Goal: Transaction & Acquisition: Purchase product/service

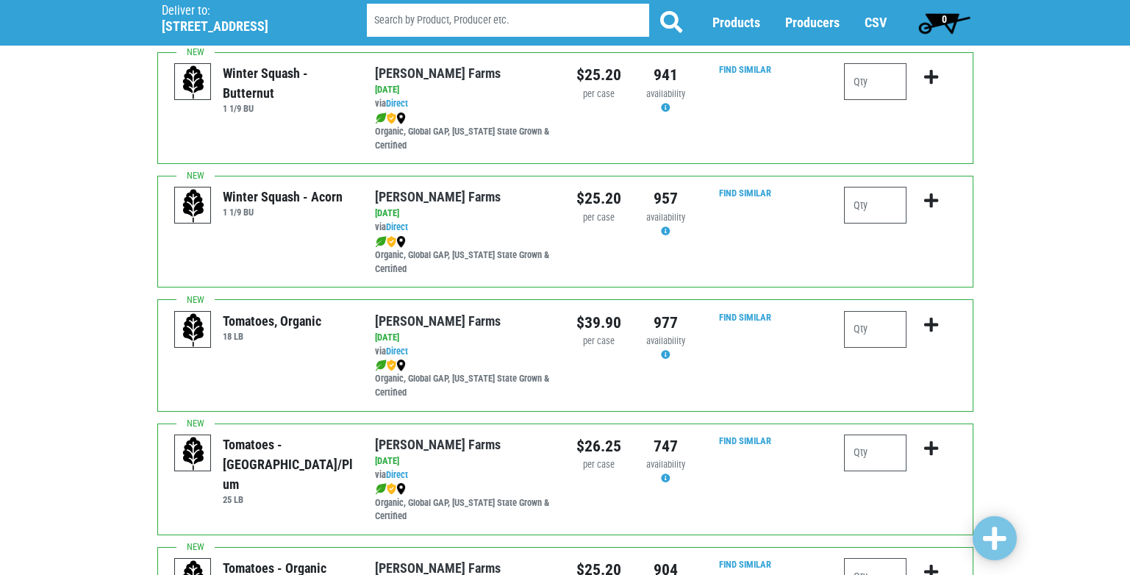
scroll to position [294, 0]
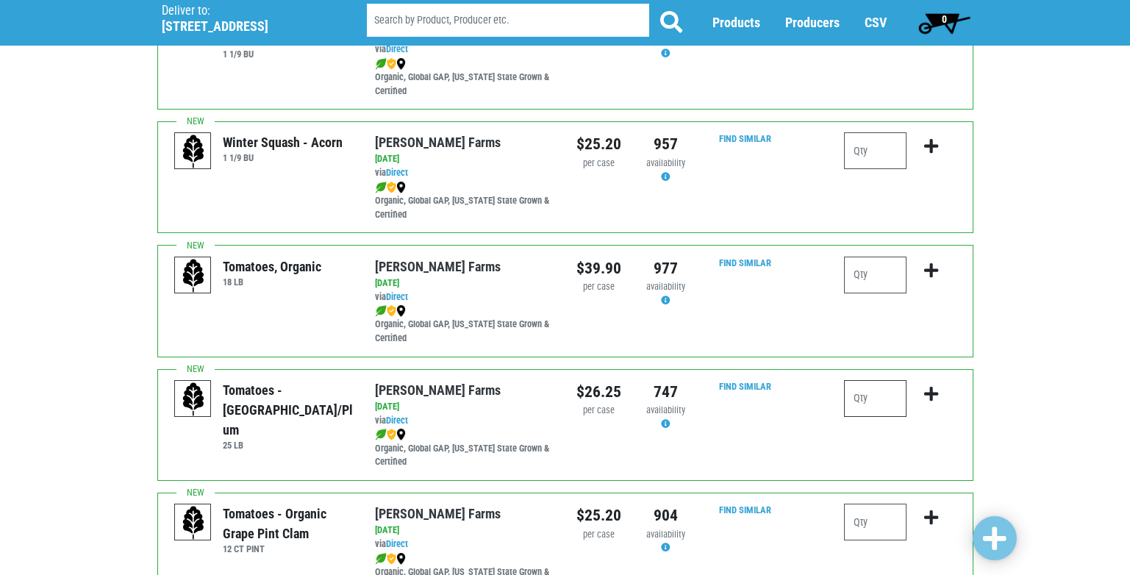
click at [871, 397] on input "number" at bounding box center [875, 398] width 62 height 37
type input "1"
click at [931, 390] on icon "submit" at bounding box center [931, 394] width 14 height 16
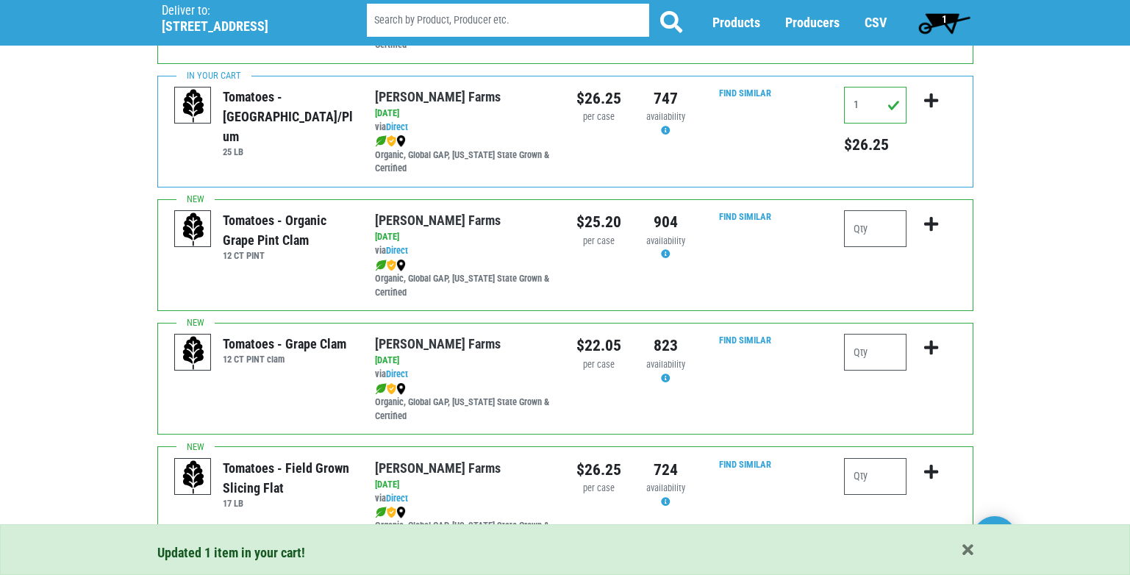
scroll to position [588, 0]
click at [867, 352] on input "number" at bounding box center [875, 351] width 62 height 37
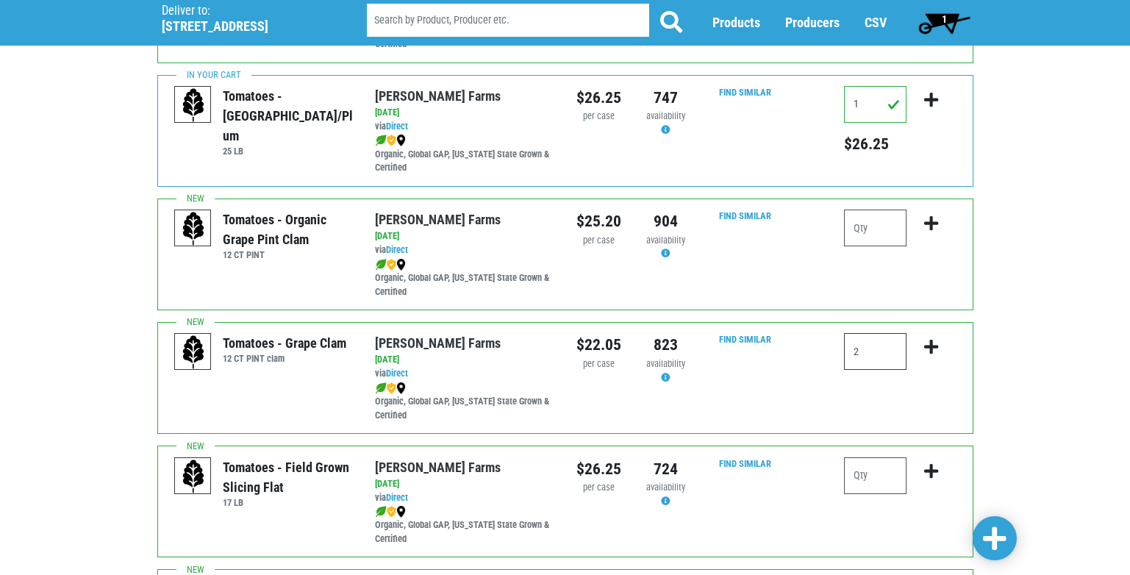
type input "2"
click at [928, 345] on icon "submit" at bounding box center [931, 347] width 14 height 16
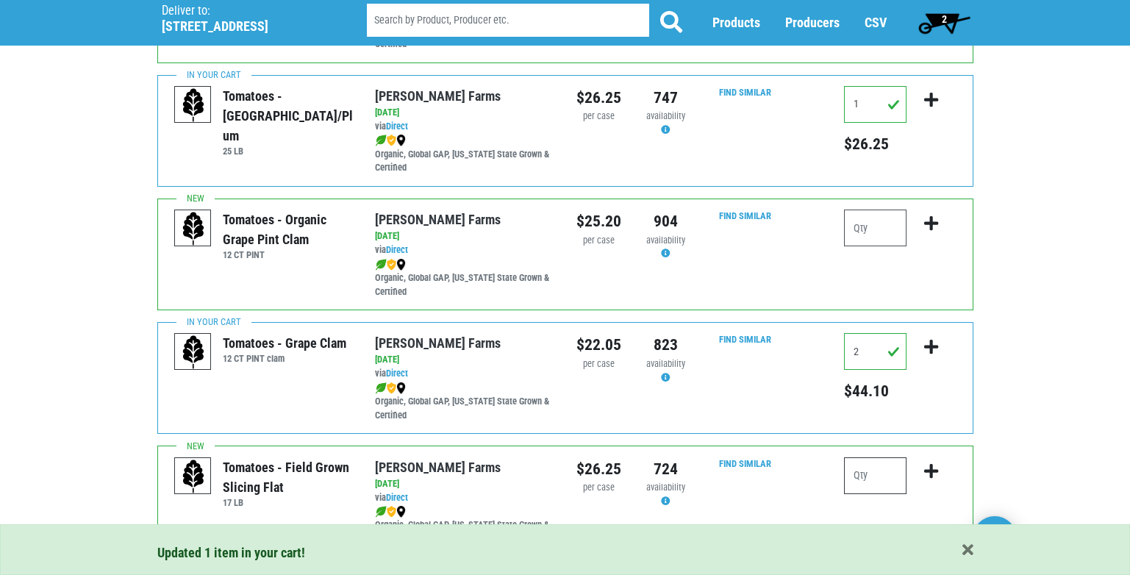
click at [852, 476] on input "number" at bounding box center [875, 475] width 62 height 37
type input "3"
click at [931, 473] on icon "submit" at bounding box center [931, 471] width 14 height 16
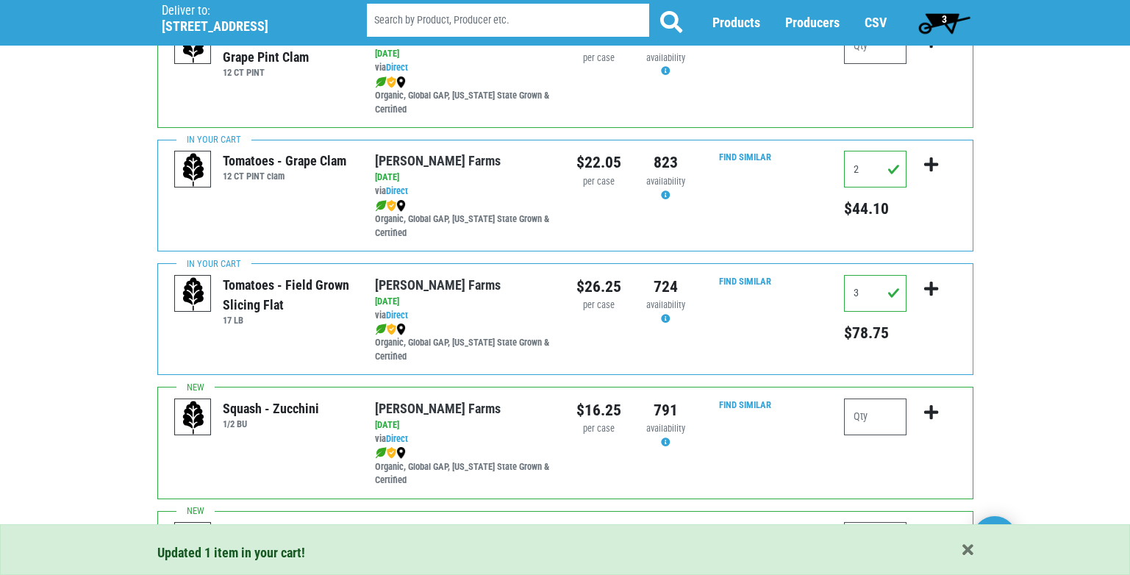
scroll to position [808, 0]
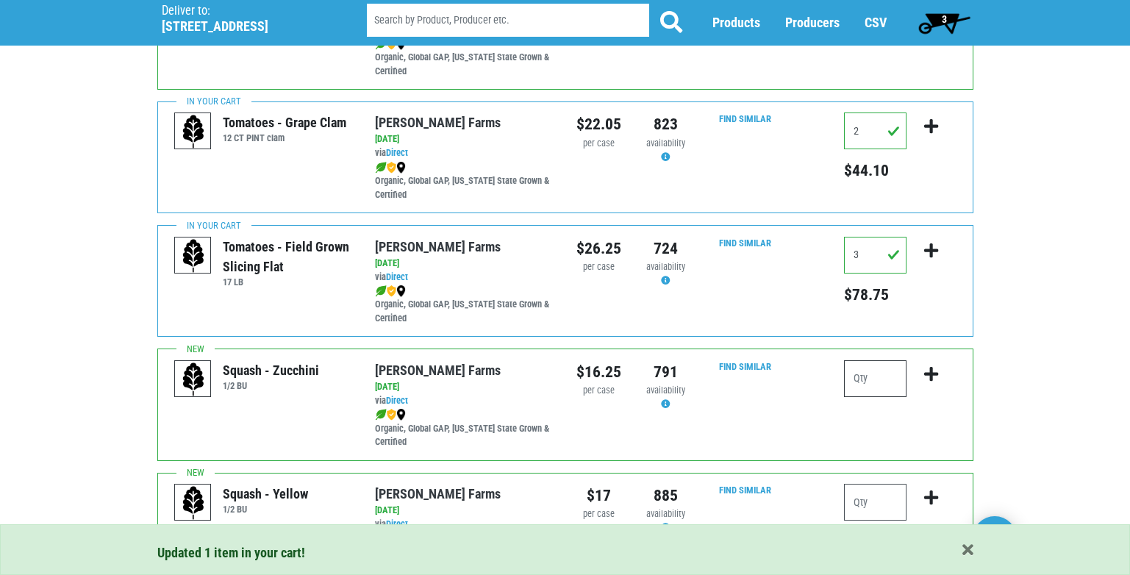
click at [858, 379] on input "number" at bounding box center [875, 378] width 62 height 37
type input "2"
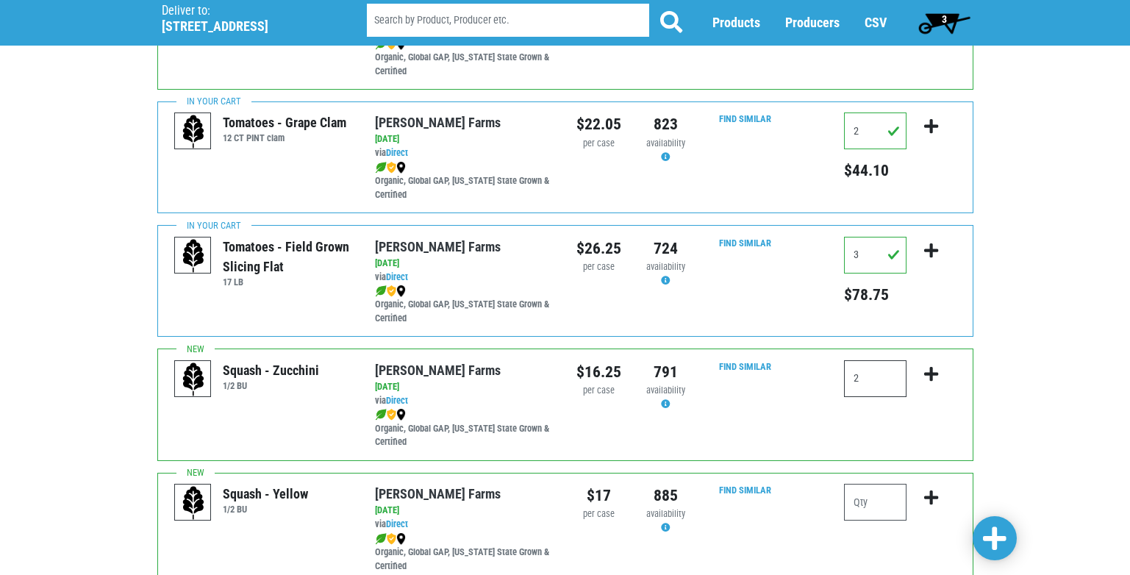
type input "2"
click at [933, 373] on icon "submit" at bounding box center [931, 374] width 14 height 16
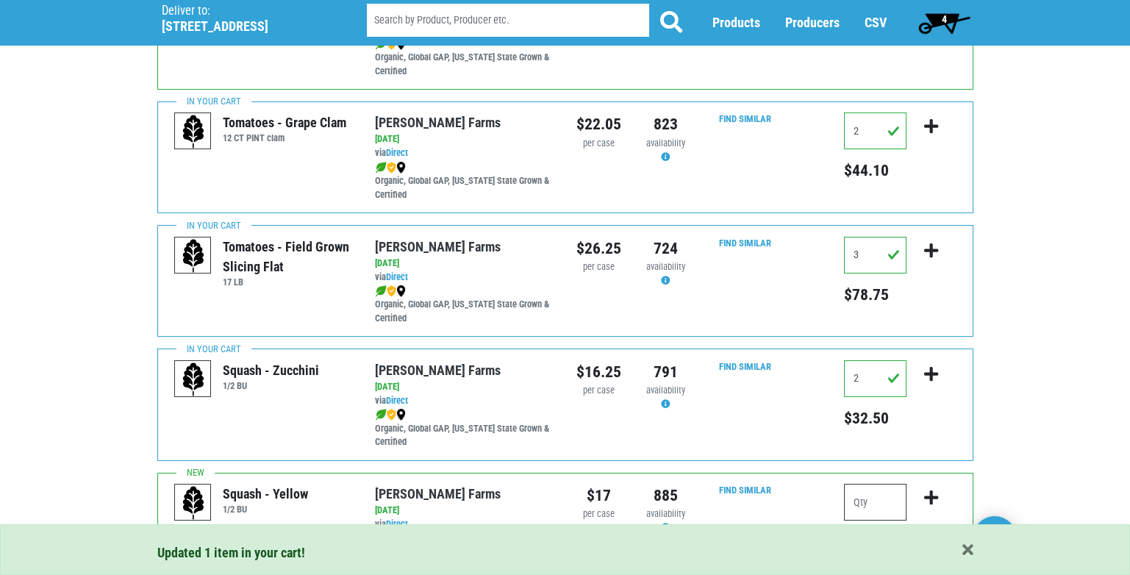
click at [876, 498] on input "number" at bounding box center [875, 502] width 62 height 37
type input "1"
click at [935, 493] on icon "submit" at bounding box center [931, 498] width 14 height 16
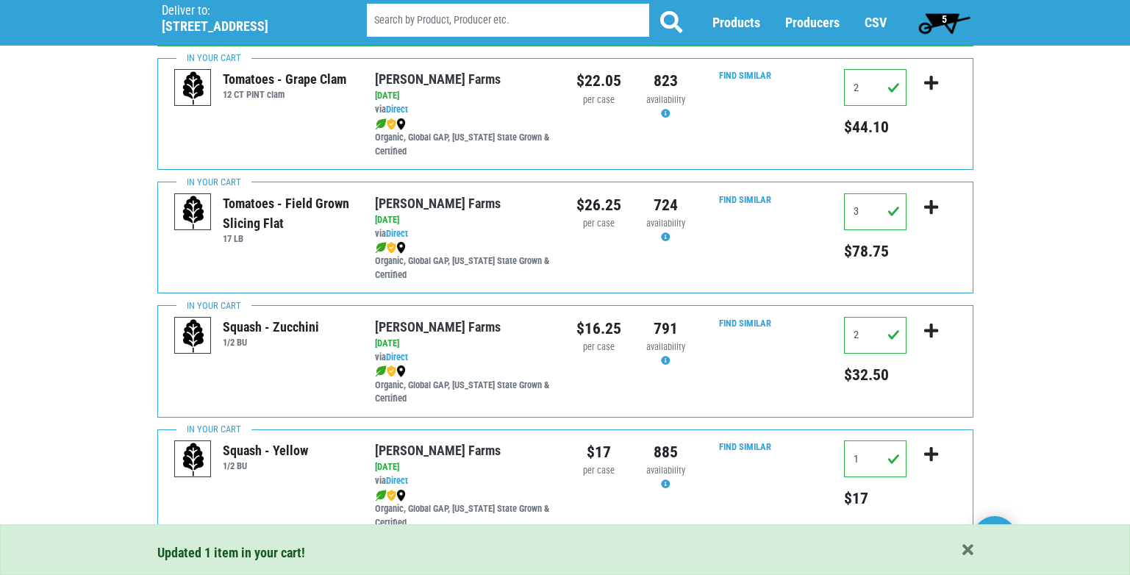
scroll to position [882, 0]
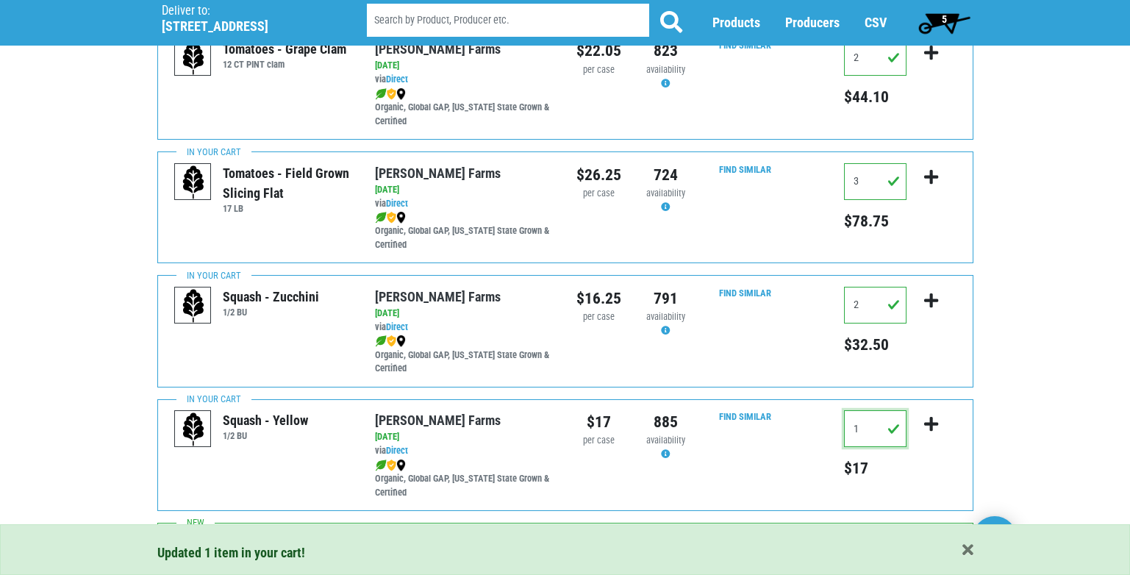
click at [869, 436] on input "1" at bounding box center [875, 428] width 62 height 37
type input "2"
click at [931, 426] on icon "submit" at bounding box center [931, 424] width 14 height 16
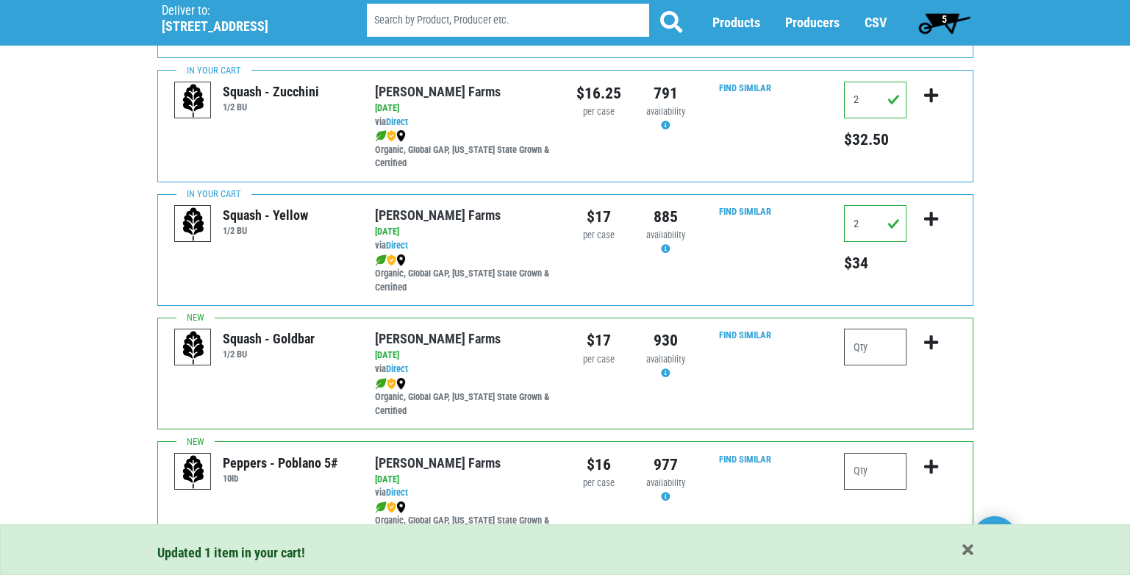
scroll to position [1102, 0]
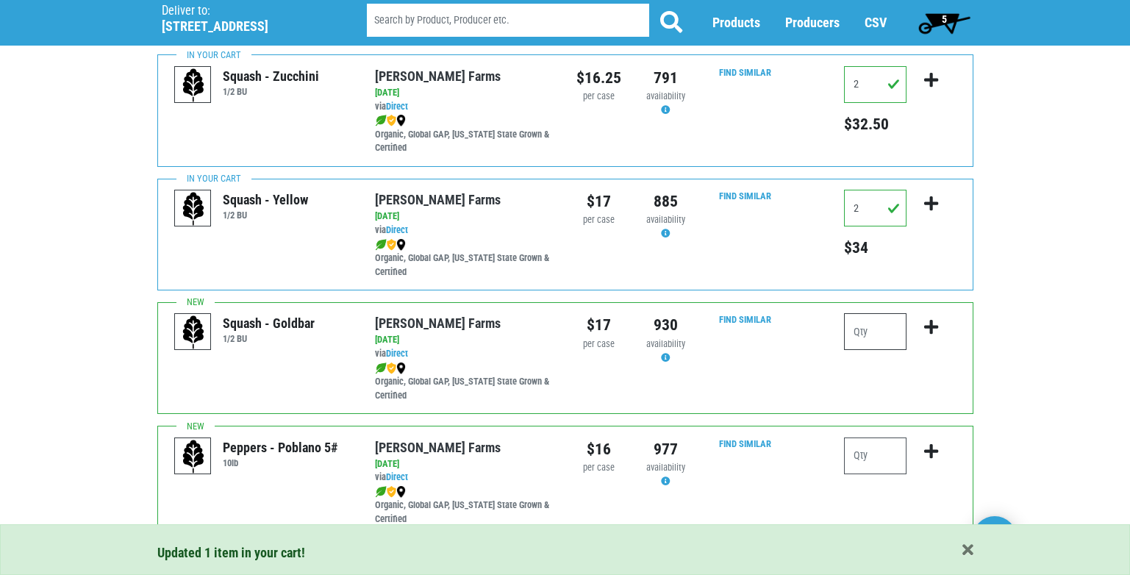
click at [850, 331] on input "number" at bounding box center [875, 331] width 62 height 37
type input "1"
click at [928, 323] on icon "submit" at bounding box center [931, 327] width 14 height 16
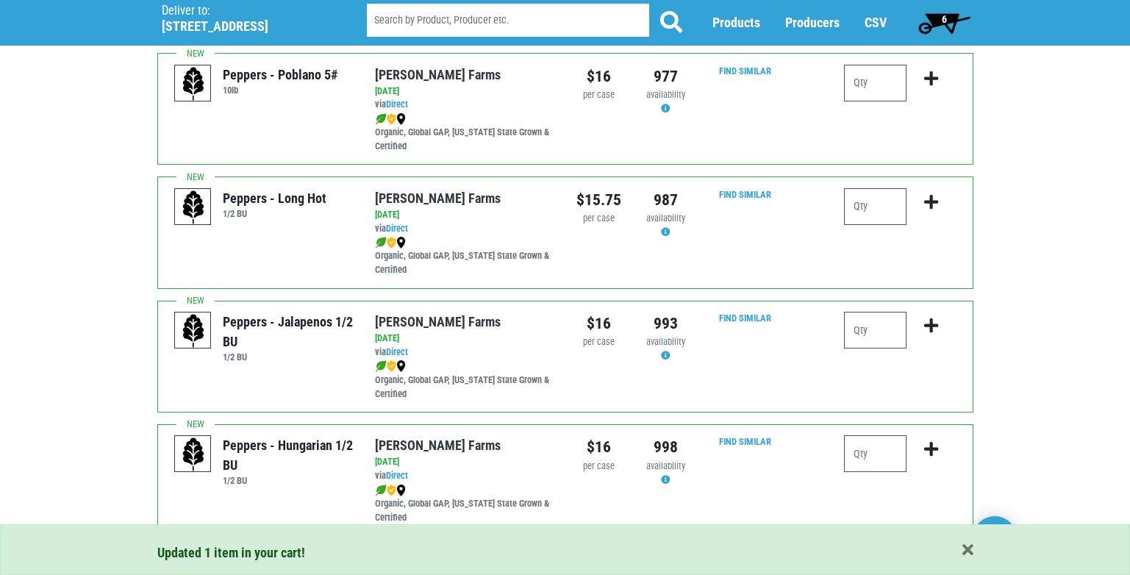
scroll to position [1617, 0]
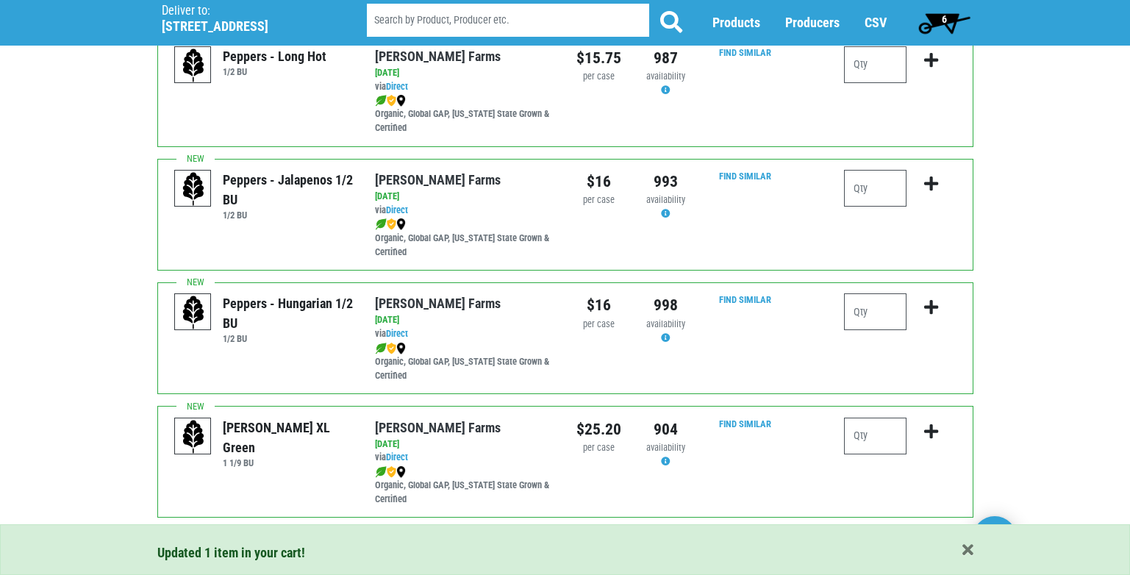
click at [317, 188] on div "Peppers - Jalapenos 1/2 BU" at bounding box center [288, 190] width 130 height 40
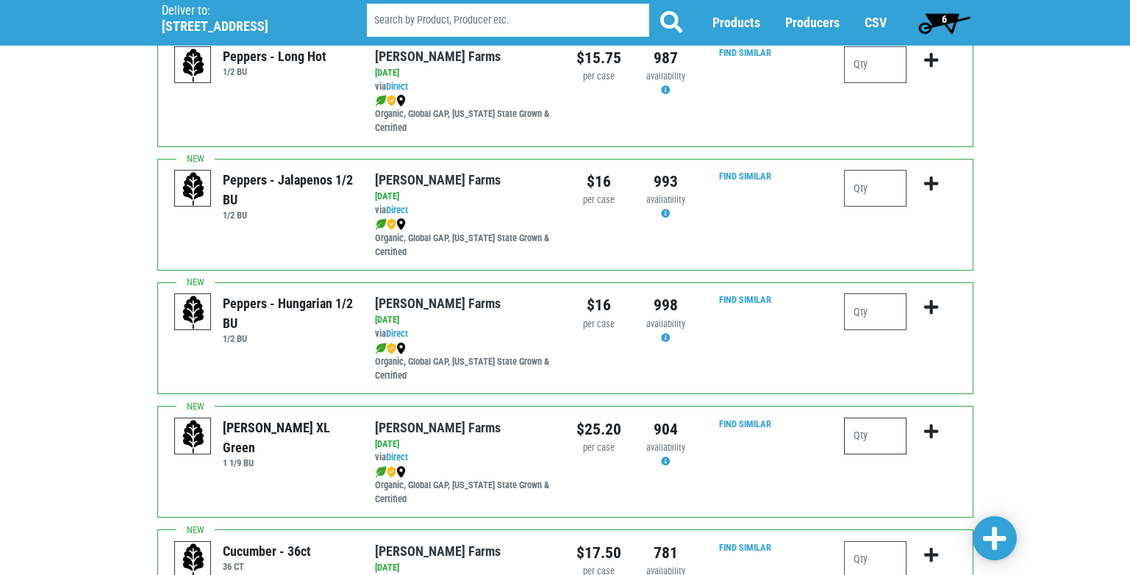
click at [860, 436] on input "number" at bounding box center [875, 435] width 62 height 37
type input "3"
click at [929, 434] on icon "submit" at bounding box center [931, 431] width 14 height 16
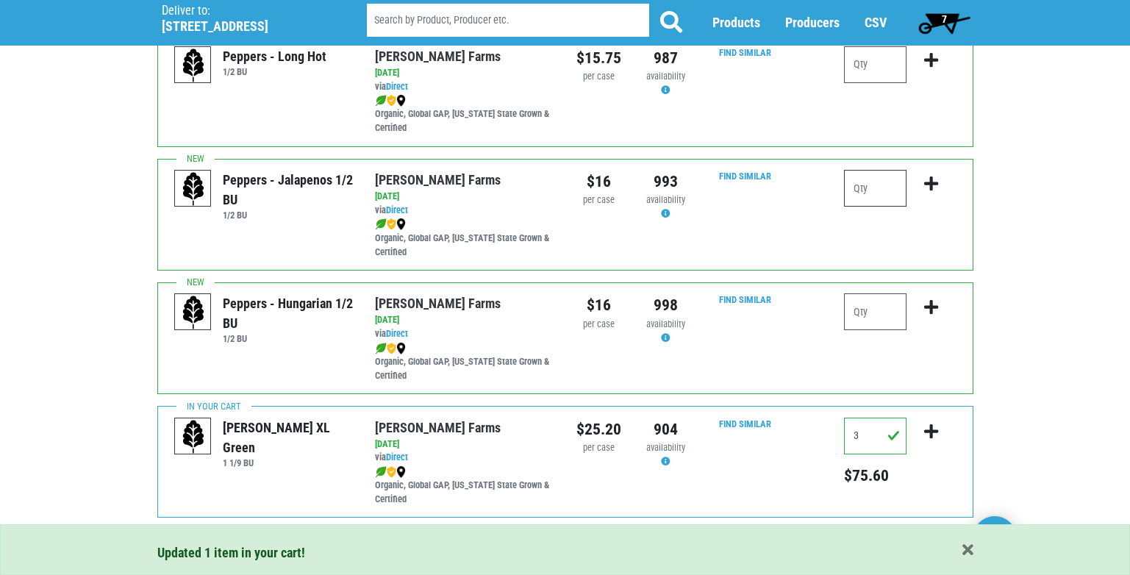
click at [864, 189] on input "number" at bounding box center [875, 188] width 62 height 37
type input "1"
click at [937, 184] on icon "submit" at bounding box center [931, 184] width 14 height 16
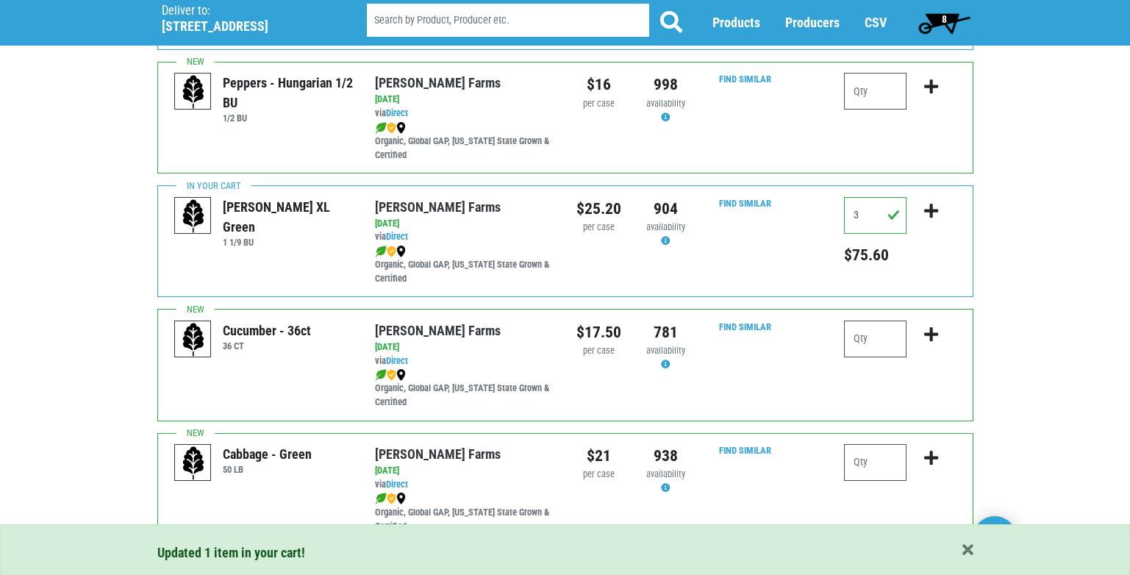
scroll to position [1911, 0]
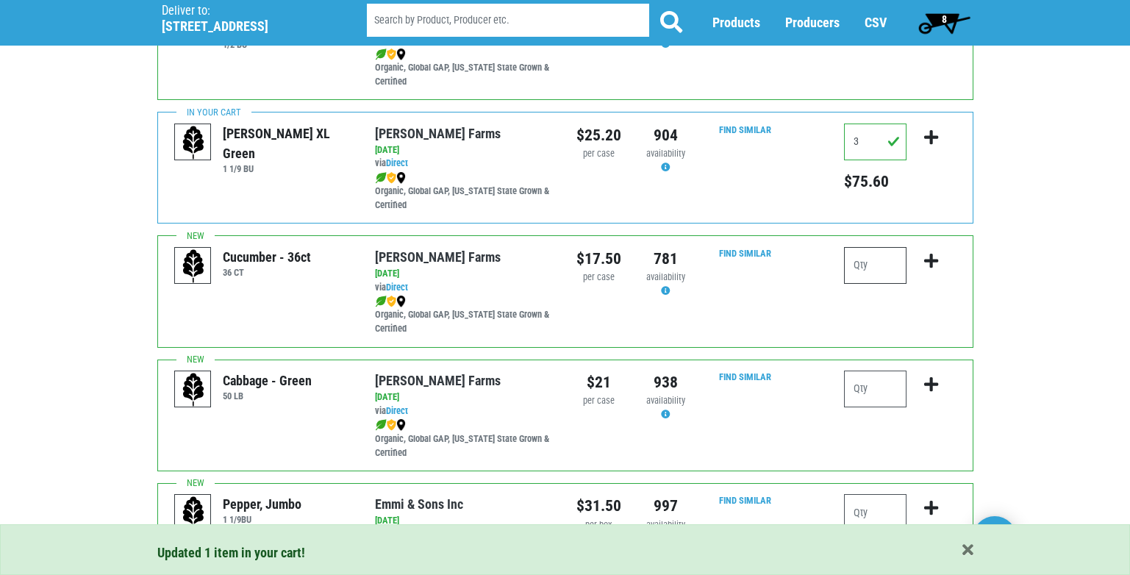
click at [856, 276] on input "number" at bounding box center [875, 265] width 62 height 37
type input "4"
click at [931, 258] on icon "submit" at bounding box center [931, 261] width 14 height 16
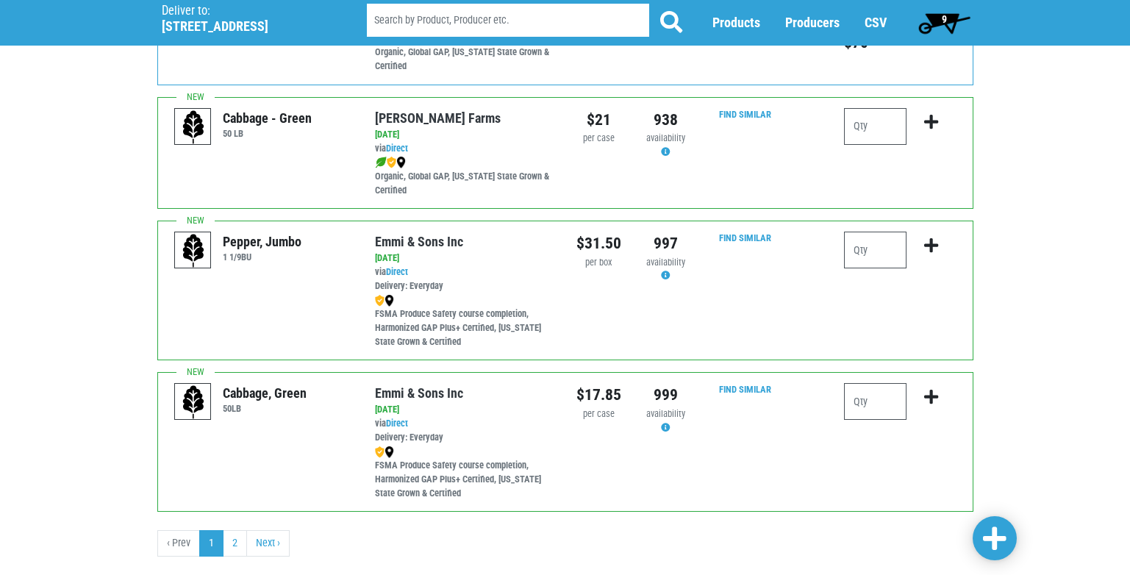
scroll to position [2204, 0]
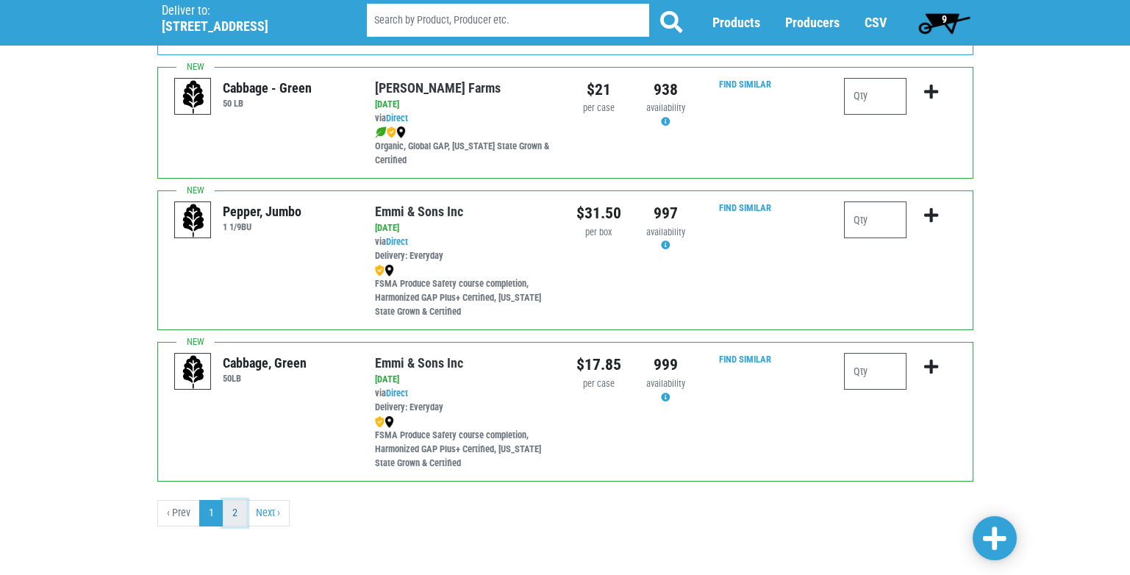
click at [234, 515] on link "2" at bounding box center [235, 513] width 24 height 26
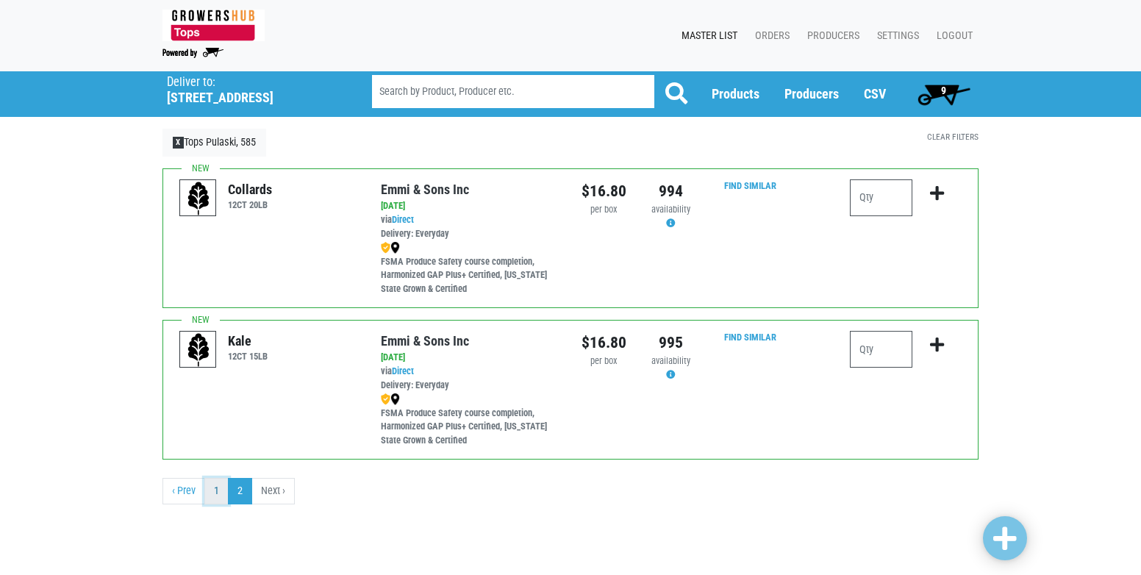
click at [218, 495] on link "1" at bounding box center [216, 491] width 24 height 26
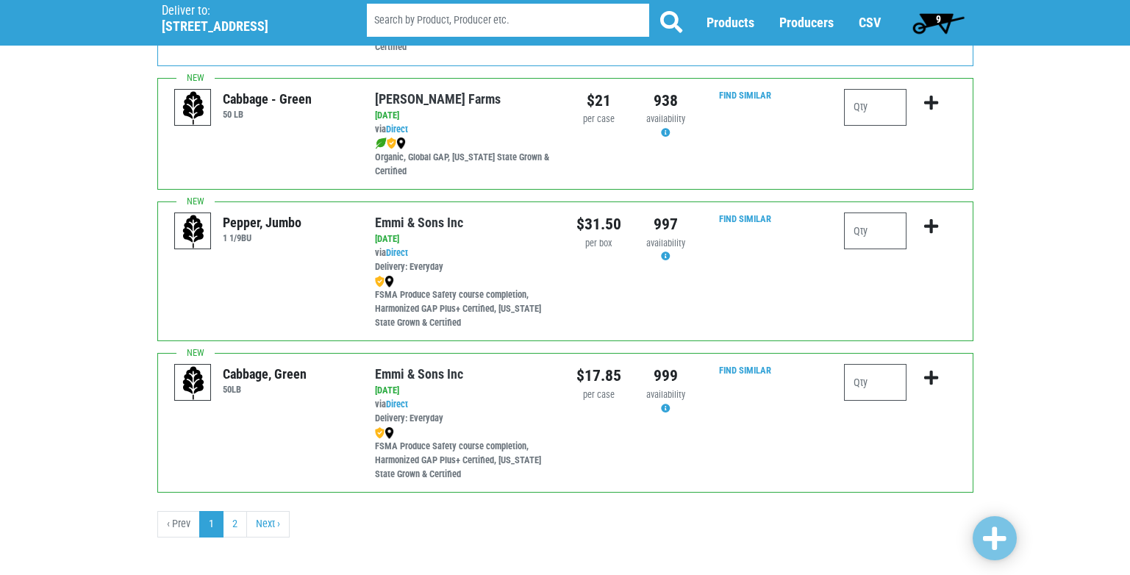
scroll to position [2204, 0]
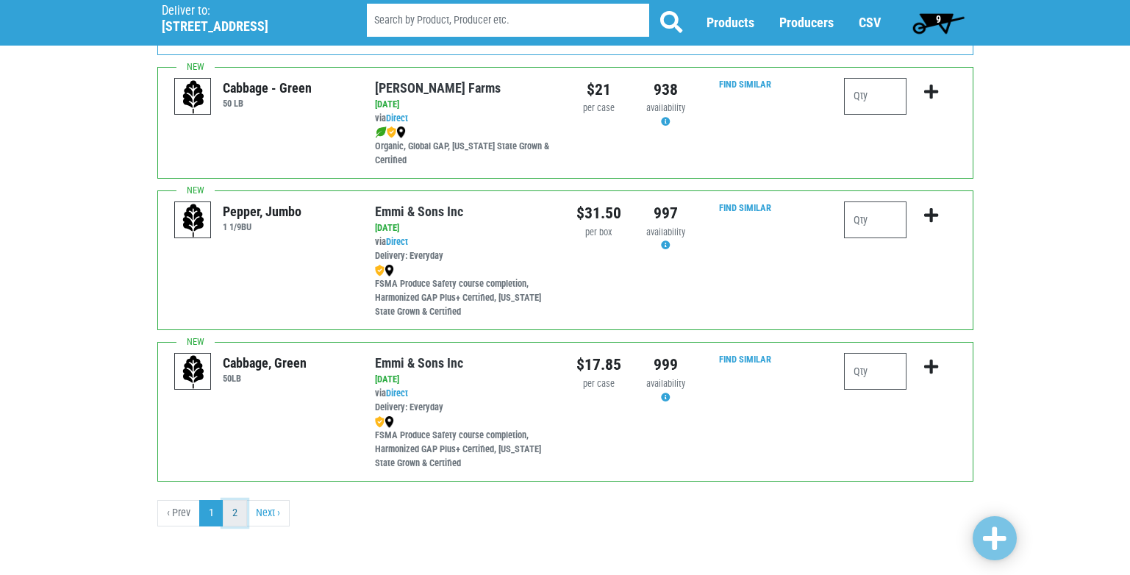
click at [237, 514] on link "2" at bounding box center [235, 513] width 24 height 26
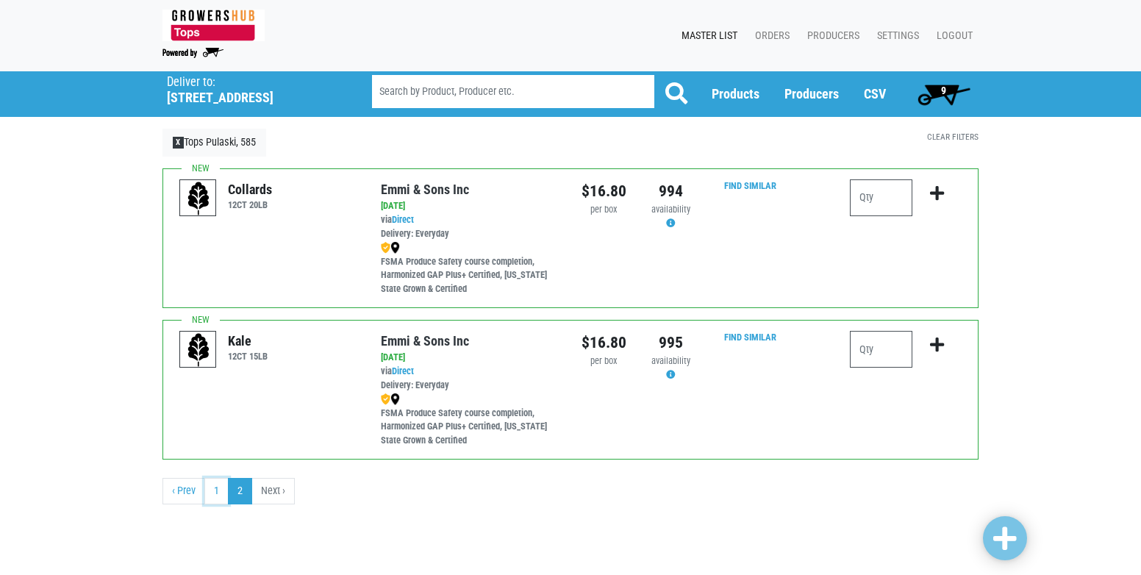
click at [218, 492] on link "1" at bounding box center [216, 491] width 24 height 26
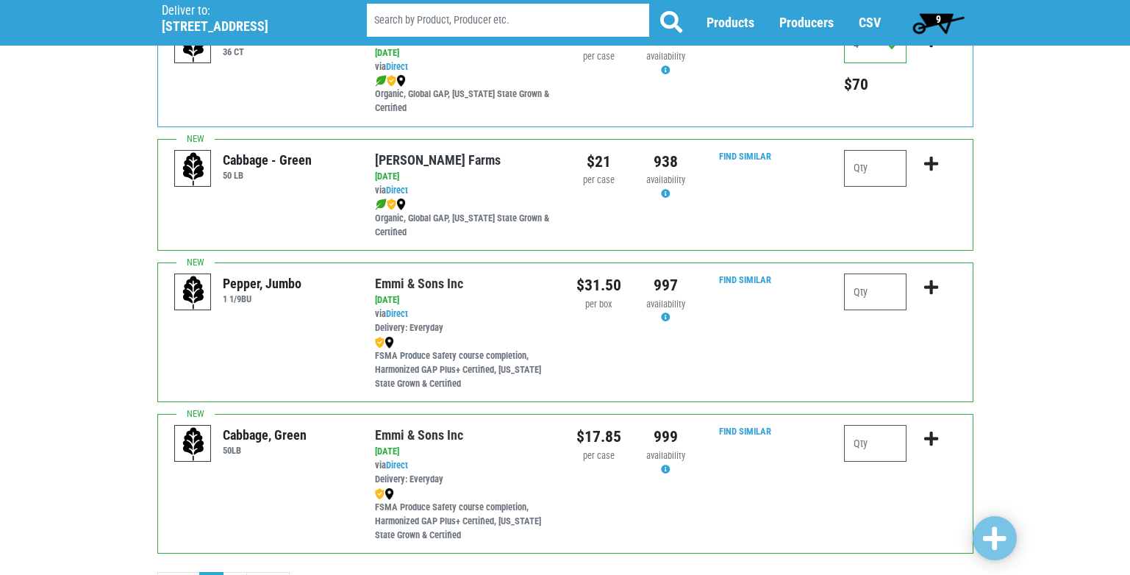
scroll to position [2204, 0]
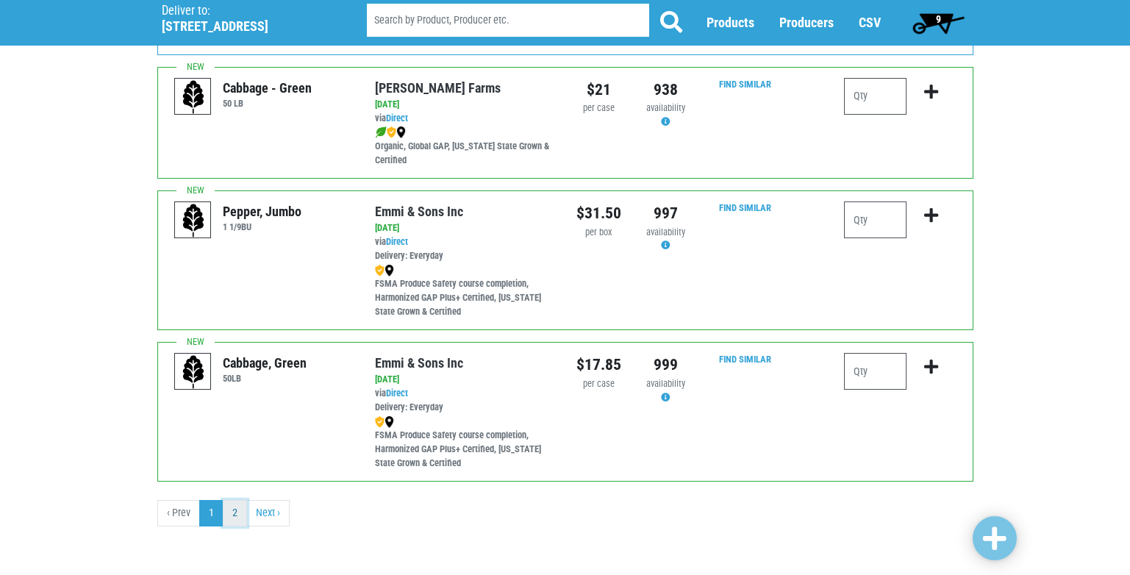
click at [236, 517] on link "2" at bounding box center [235, 513] width 24 height 26
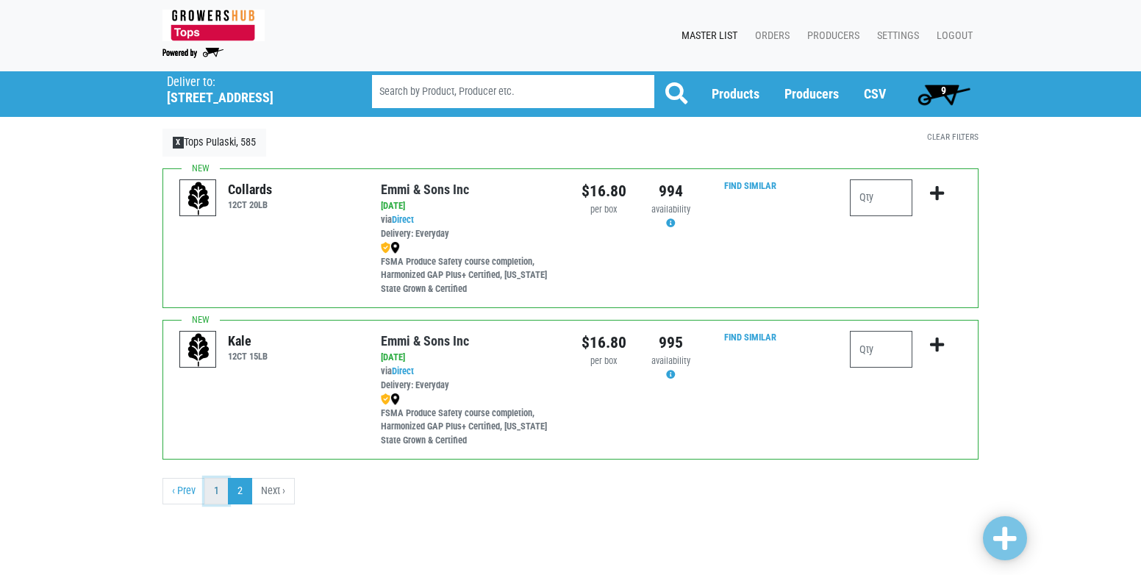
click at [213, 490] on link "1" at bounding box center [216, 491] width 24 height 26
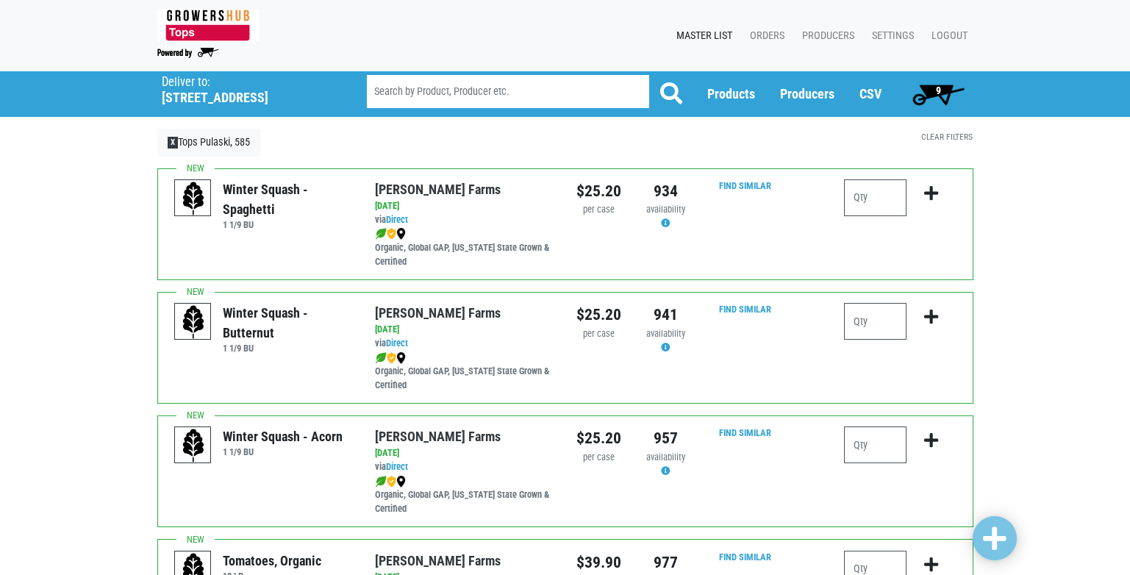
click at [945, 90] on span "9" at bounding box center [938, 93] width 65 height 29
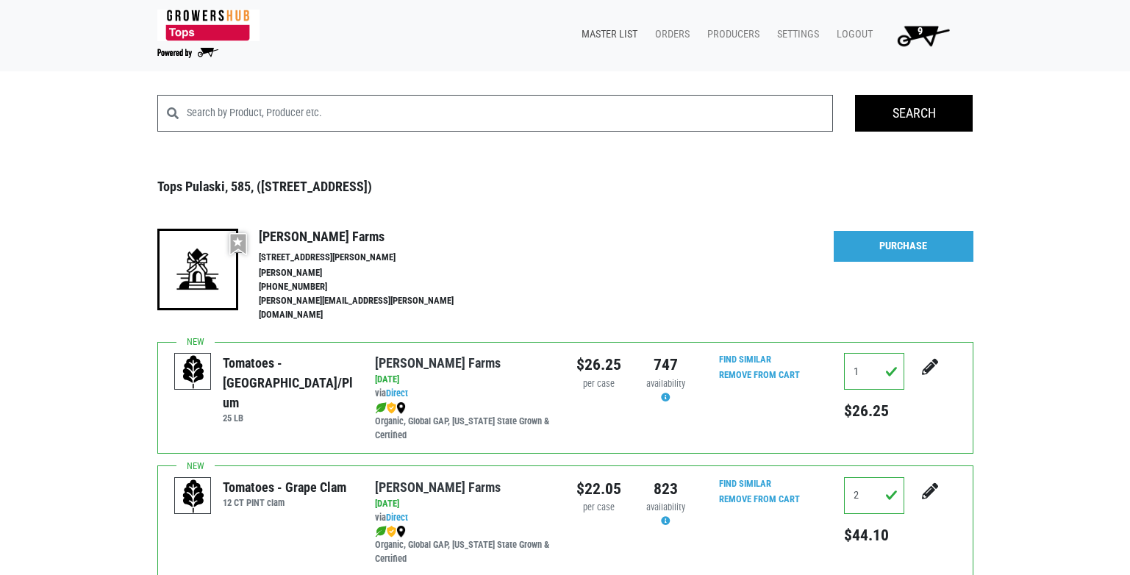
click at [604, 31] on link "Master List" at bounding box center [606, 35] width 73 height 28
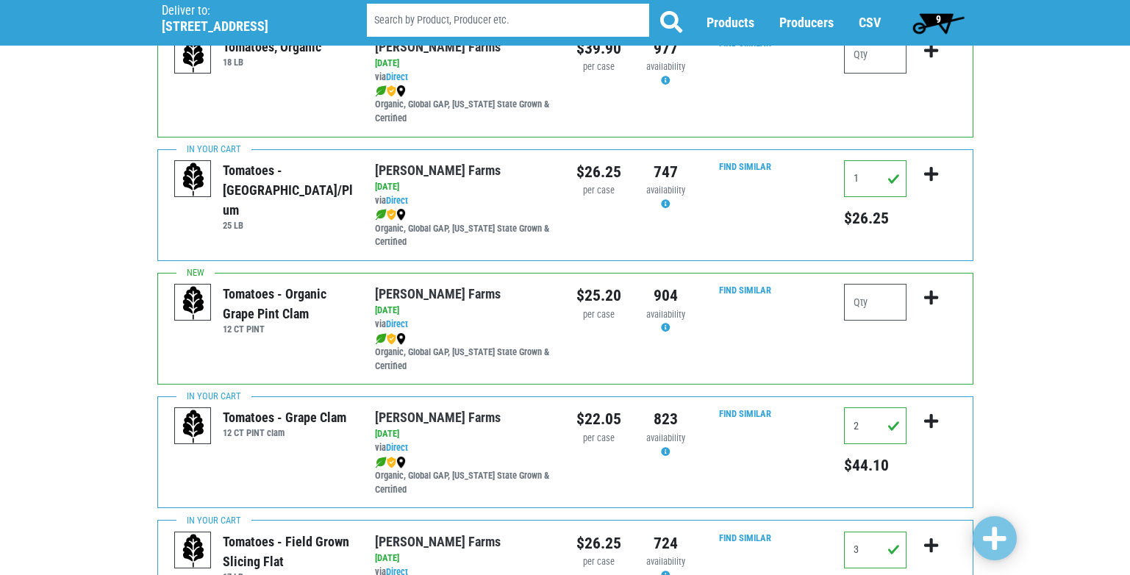
scroll to position [514, 0]
click at [945, 15] on span "9" at bounding box center [938, 22] width 65 height 29
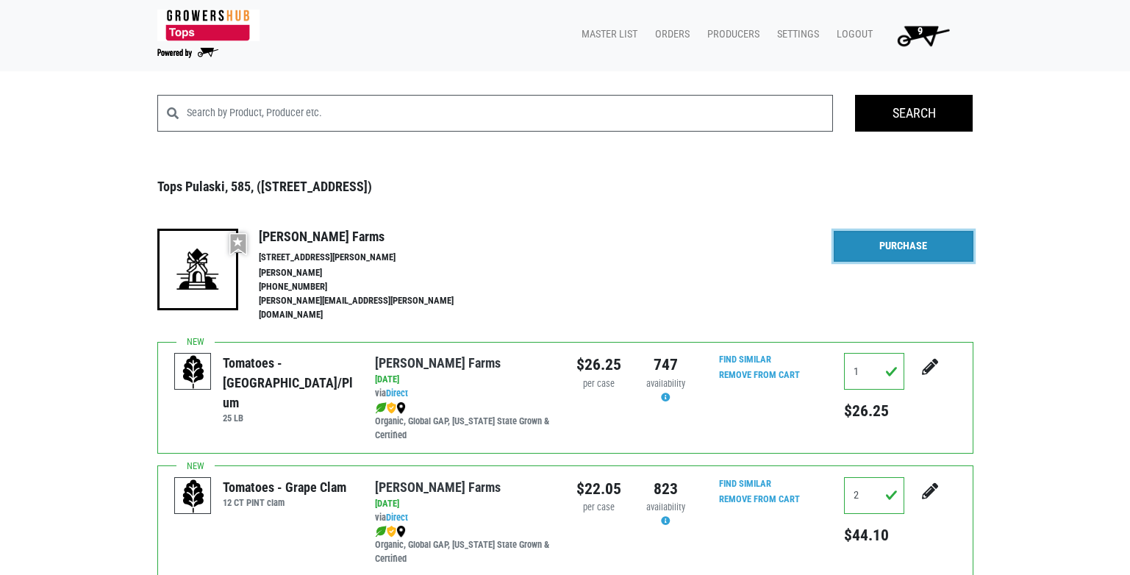
click at [928, 250] on link "Purchase" at bounding box center [903, 246] width 140 height 31
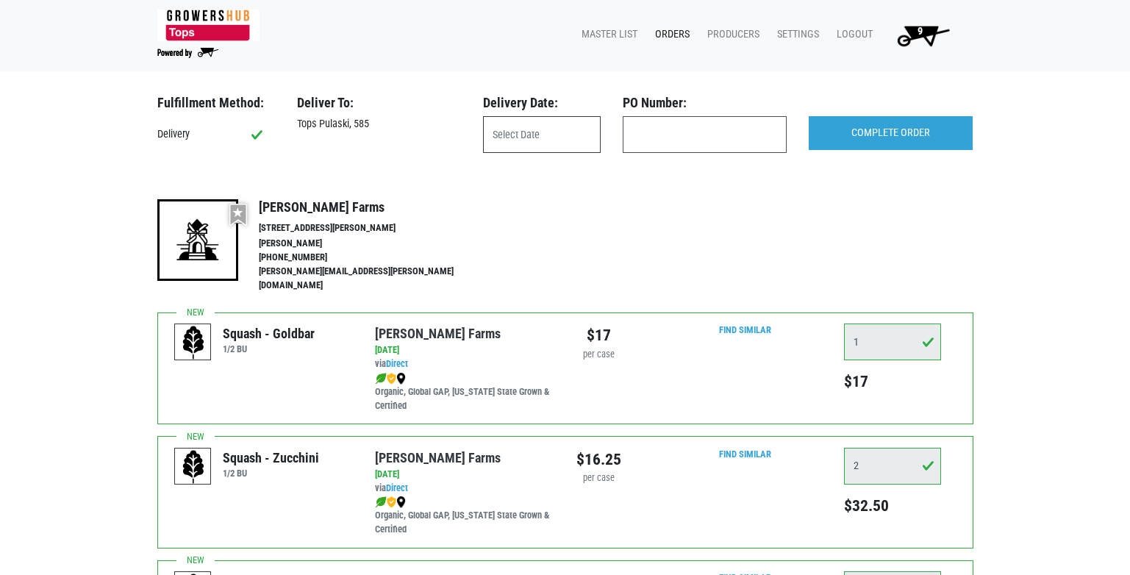
click at [537, 139] on input "text" at bounding box center [542, 134] width 118 height 37
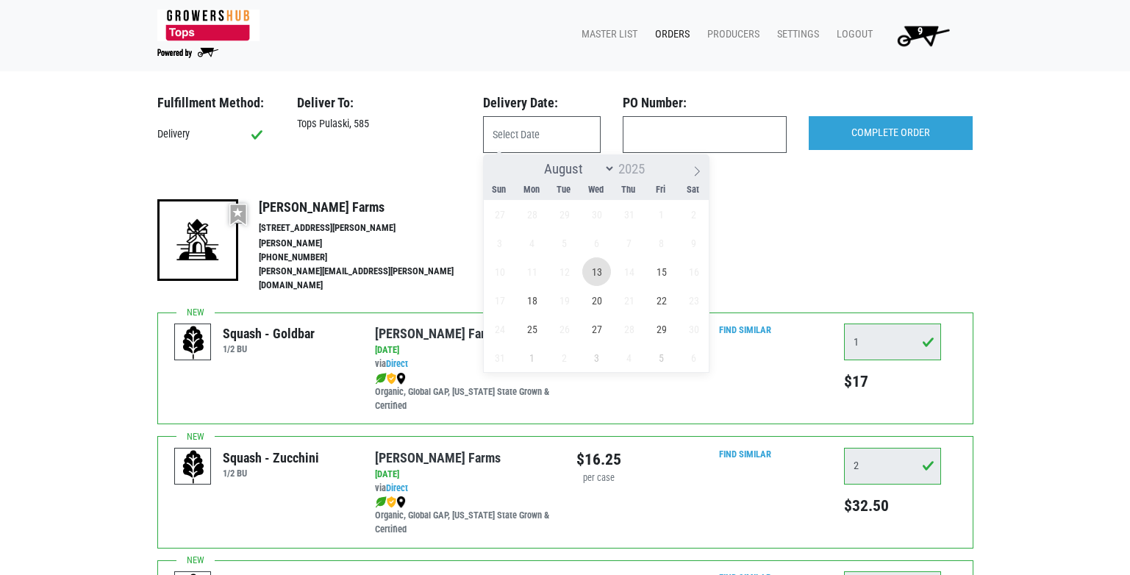
click at [601, 272] on span "13" at bounding box center [596, 271] width 29 height 29
type input "[DATE]"
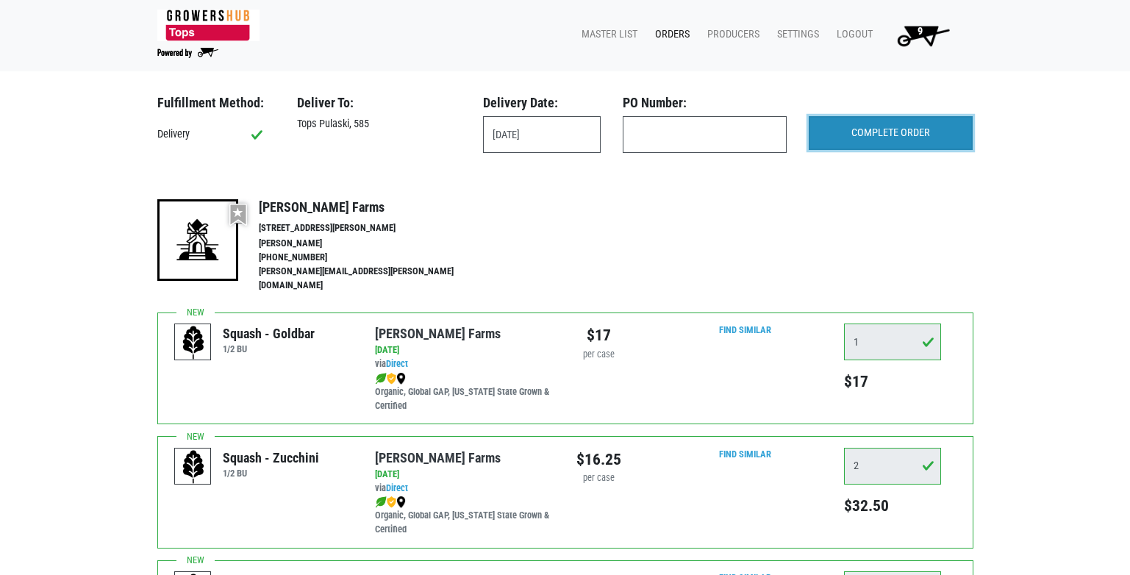
click at [897, 139] on input "COMPLETE ORDER" at bounding box center [890, 133] width 164 height 34
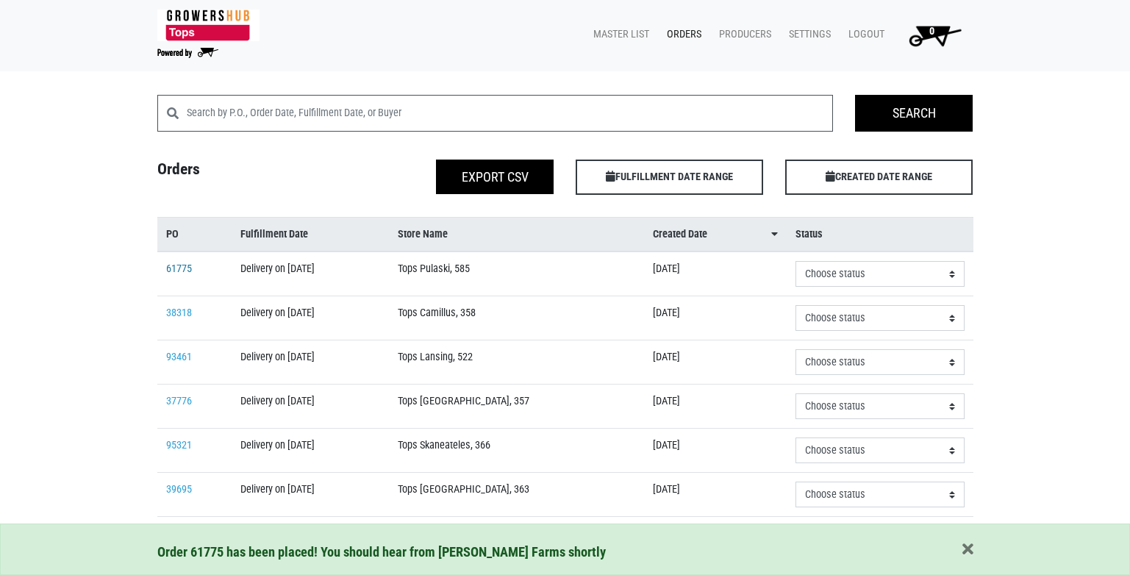
click at [171, 274] on link "61775" at bounding box center [179, 268] width 26 height 12
